Goal: Information Seeking & Learning: Learn about a topic

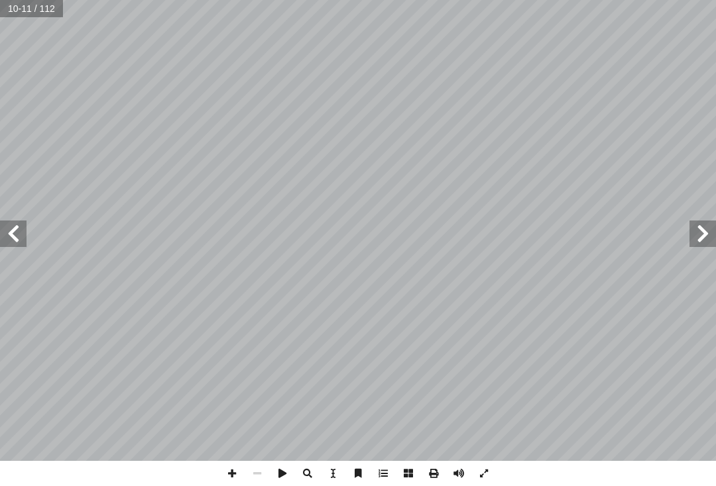
click at [19, 238] on span at bounding box center [13, 234] width 27 height 27
click at [5, 227] on span at bounding box center [13, 234] width 27 height 27
click at [4, 230] on span at bounding box center [13, 234] width 27 height 27
click at [9, 231] on span at bounding box center [13, 234] width 27 height 27
click at [7, 228] on span at bounding box center [13, 234] width 27 height 27
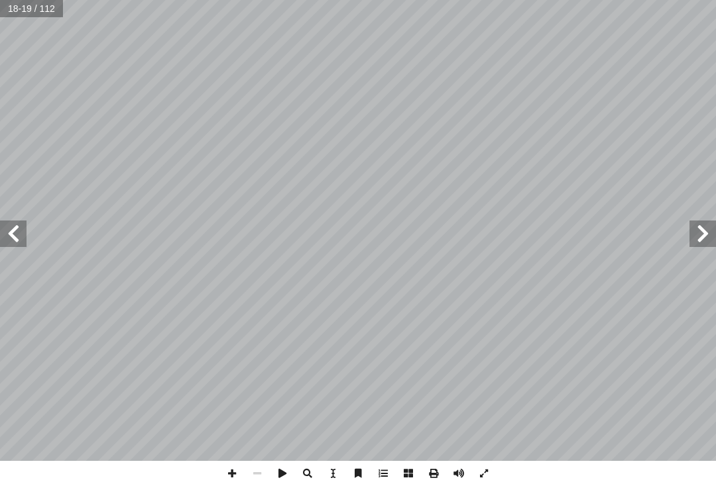
click at [17, 233] on span at bounding box center [13, 234] width 27 height 27
click at [10, 227] on span at bounding box center [13, 234] width 27 height 27
click at [8, 227] on span at bounding box center [13, 234] width 27 height 27
click at [698, 236] on span at bounding box center [702, 234] width 27 height 27
click at [708, 231] on span at bounding box center [702, 234] width 27 height 27
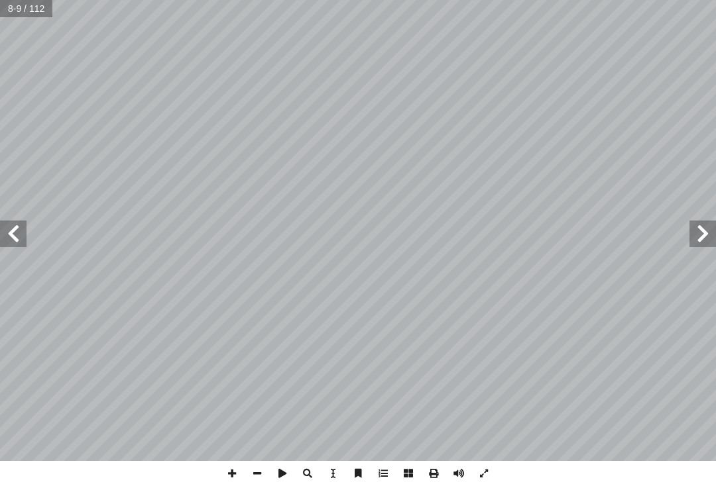
click at [9, 221] on span at bounding box center [13, 234] width 27 height 27
click at [9, 236] on span at bounding box center [13, 234] width 27 height 27
click at [11, 236] on span at bounding box center [13, 234] width 27 height 27
click at [5, 229] on span at bounding box center [13, 234] width 27 height 27
click at [7, 229] on span at bounding box center [13, 234] width 27 height 27
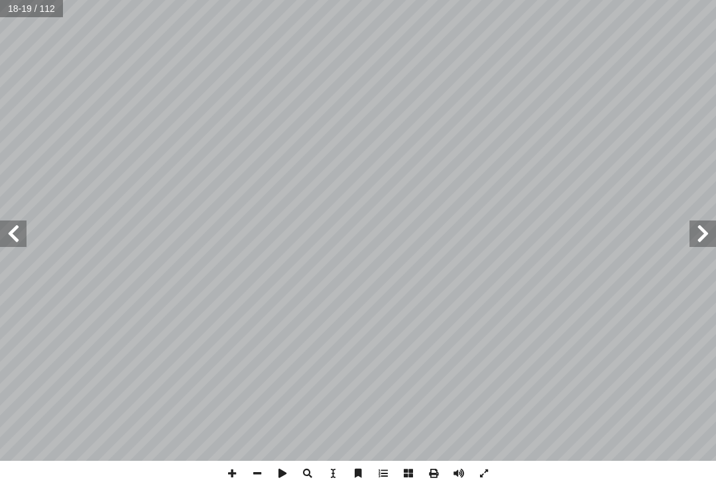
click at [24, 224] on span at bounding box center [13, 234] width 27 height 27
click at [13, 234] on span at bounding box center [13, 234] width 27 height 27
click at [19, 246] on span at bounding box center [13, 234] width 27 height 27
click at [710, 236] on span at bounding box center [702, 234] width 27 height 27
click at [19, 241] on span at bounding box center [13, 234] width 27 height 27
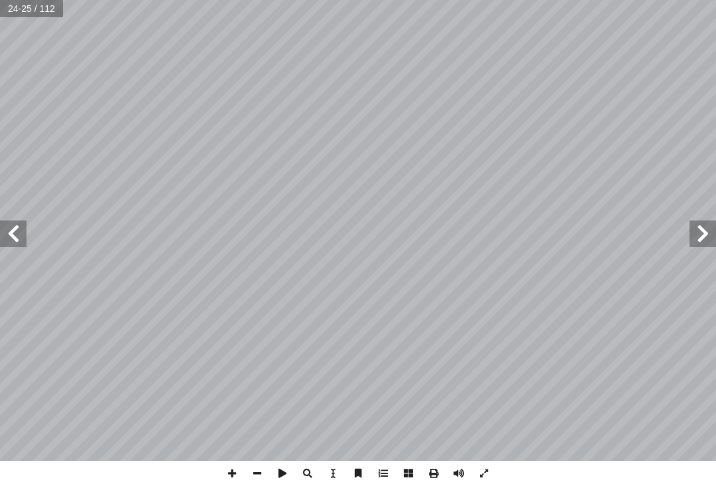
click at [9, 233] on span at bounding box center [13, 234] width 27 height 27
